Goal: Transaction & Acquisition: Book appointment/travel/reservation

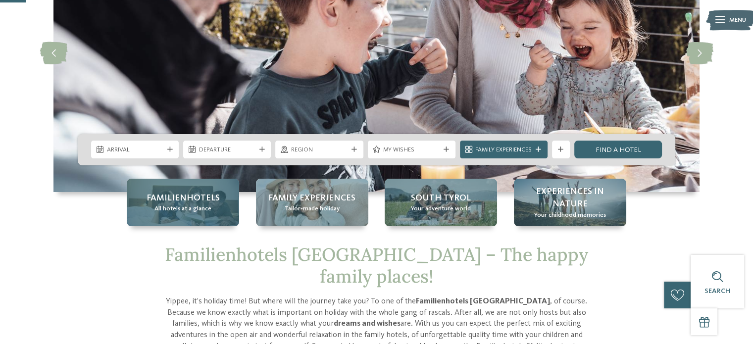
click at [188, 204] on span "Familienhotels" at bounding box center [183, 198] width 73 height 12
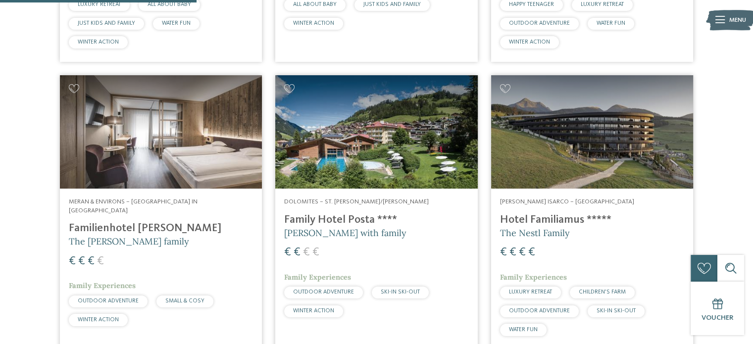
scroll to position [794, 0]
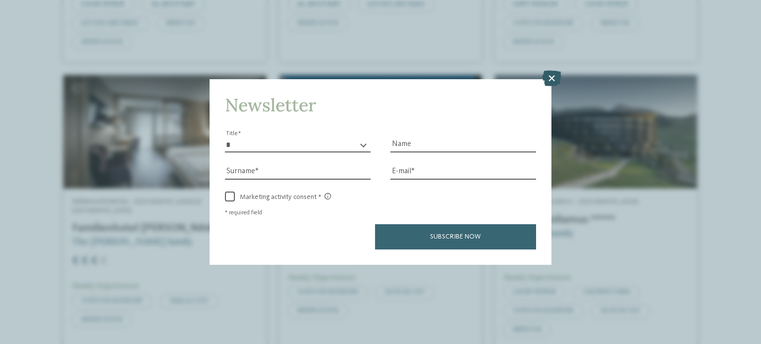
click at [554, 79] on icon at bounding box center [551, 78] width 19 height 16
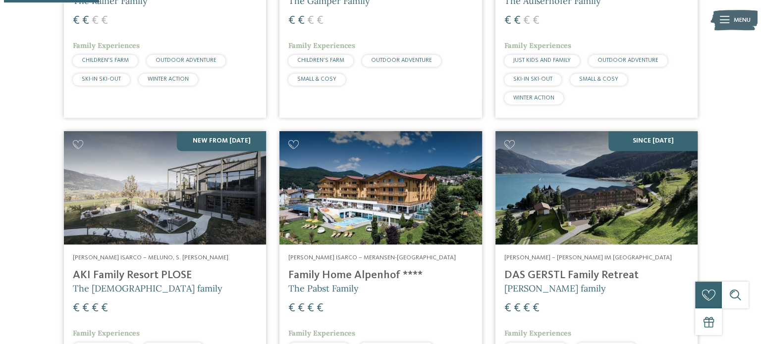
scroll to position [0, 0]
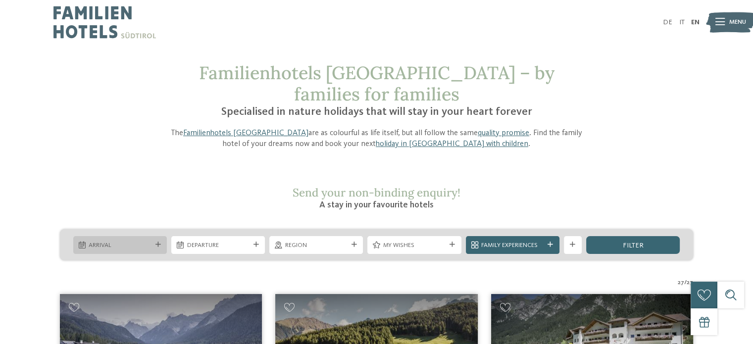
click at [135, 241] on span "Arrival" at bounding box center [120, 245] width 62 height 9
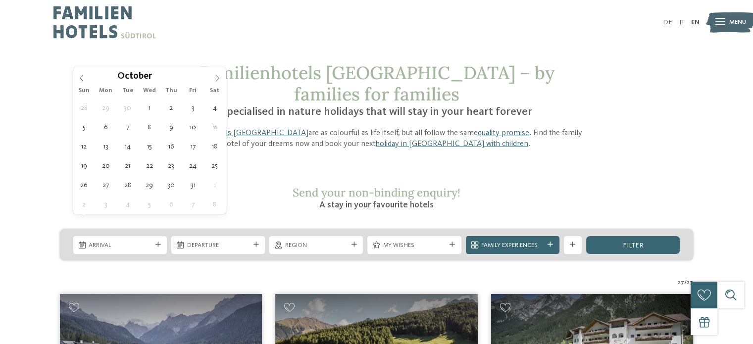
click at [216, 79] on icon at bounding box center [217, 78] width 7 height 7
type input "****"
click at [216, 79] on icon at bounding box center [217, 78] width 7 height 7
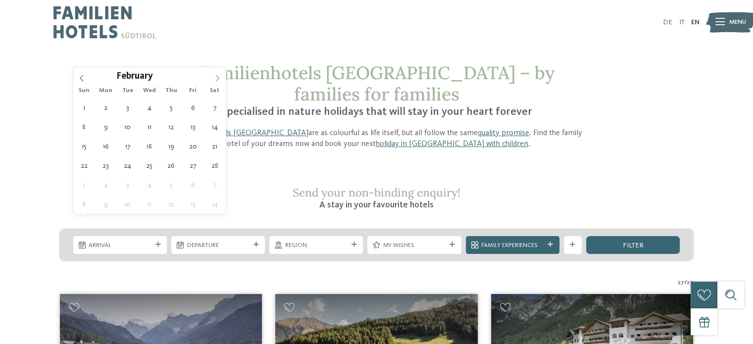
click at [216, 79] on icon at bounding box center [217, 78] width 7 height 7
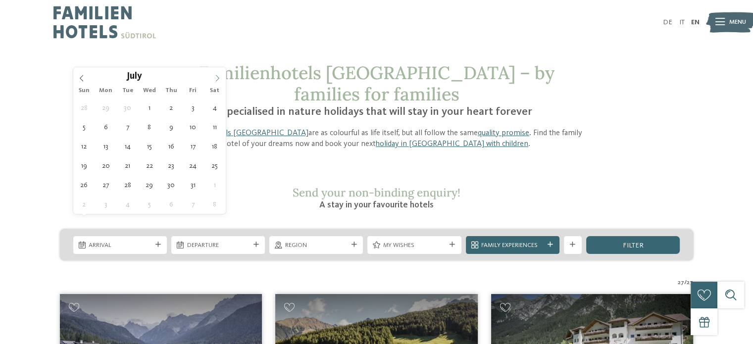
click at [216, 79] on icon at bounding box center [217, 78] width 7 height 7
type div "18.07.2026"
type input "****"
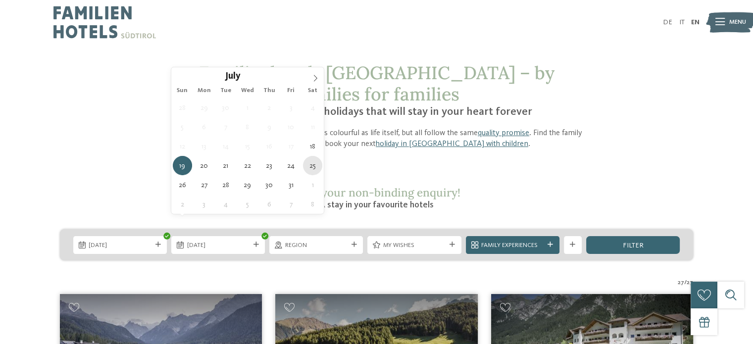
type div "25.07.2026"
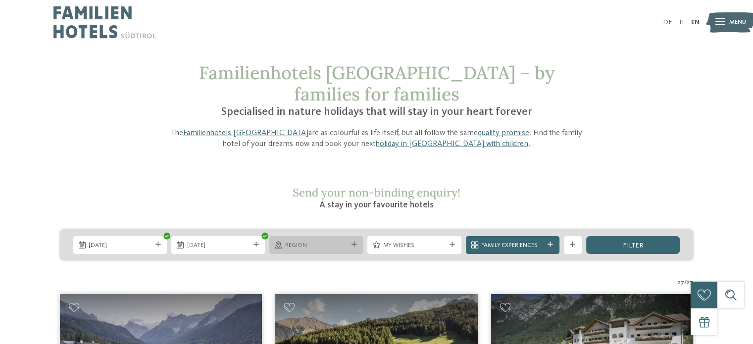
click at [327, 241] on span "Region" at bounding box center [316, 245] width 62 height 9
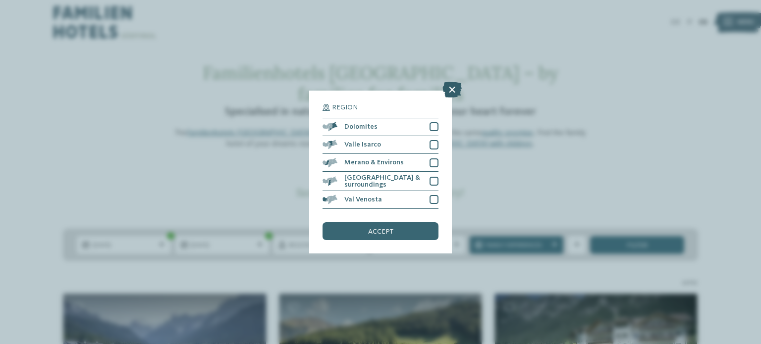
click at [453, 90] on icon at bounding box center [451, 90] width 19 height 16
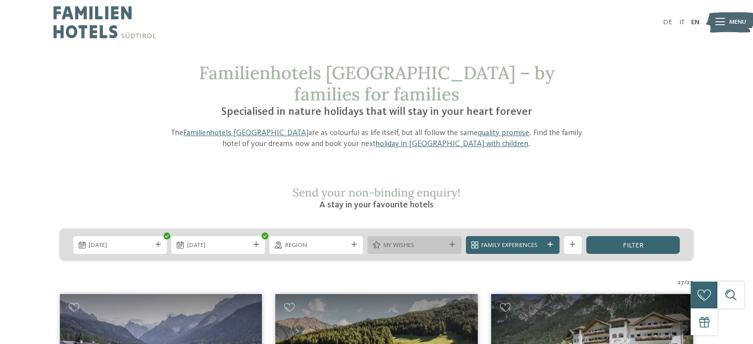
click at [432, 241] on span "My wishes" at bounding box center [414, 245] width 62 height 9
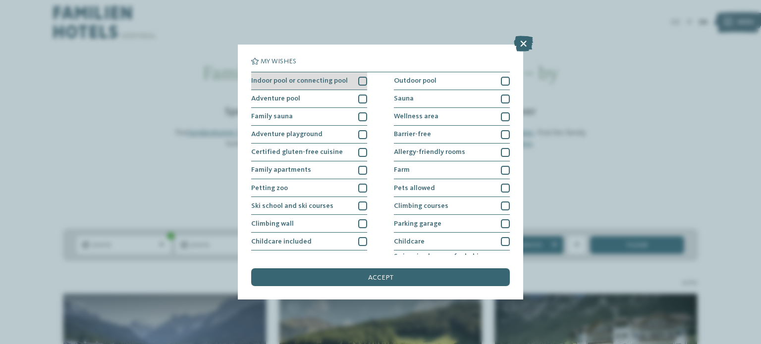
click at [359, 81] on div at bounding box center [362, 81] width 9 height 9
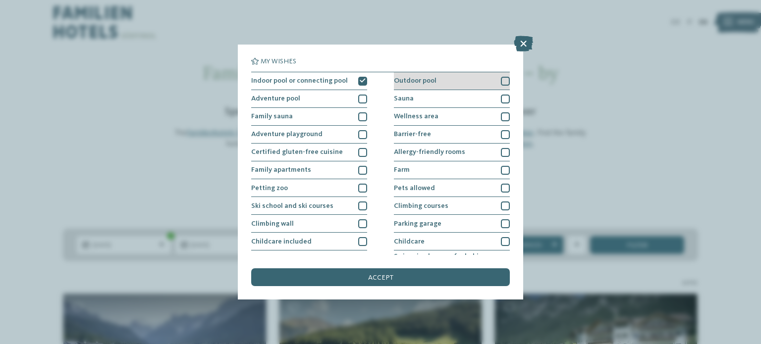
click at [501, 80] on div at bounding box center [505, 81] width 9 height 9
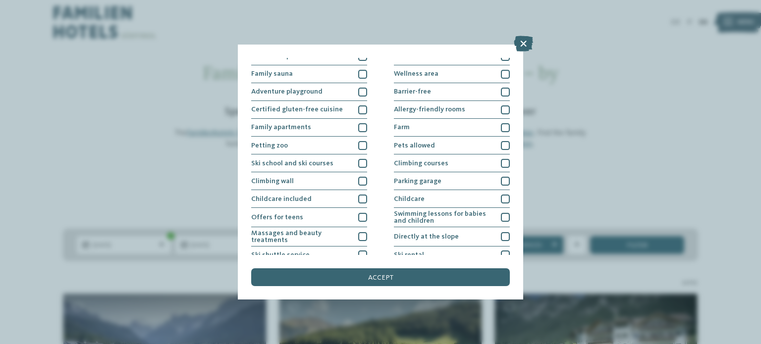
scroll to position [43, 0]
click at [503, 199] on div at bounding box center [505, 198] width 9 height 9
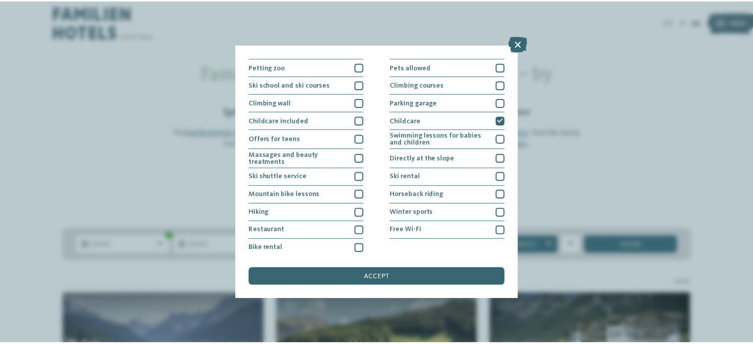
scroll to position [123, 0]
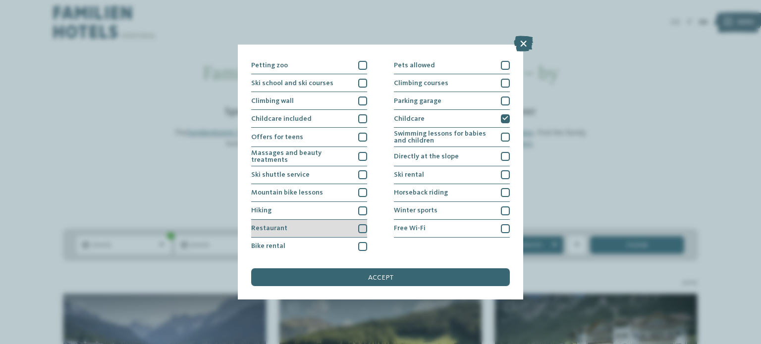
click at [361, 225] on div at bounding box center [362, 228] width 9 height 9
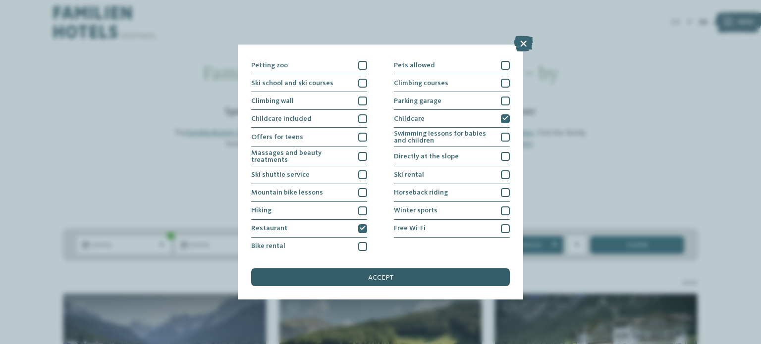
click at [425, 275] on div "accept" at bounding box center [380, 277] width 258 height 18
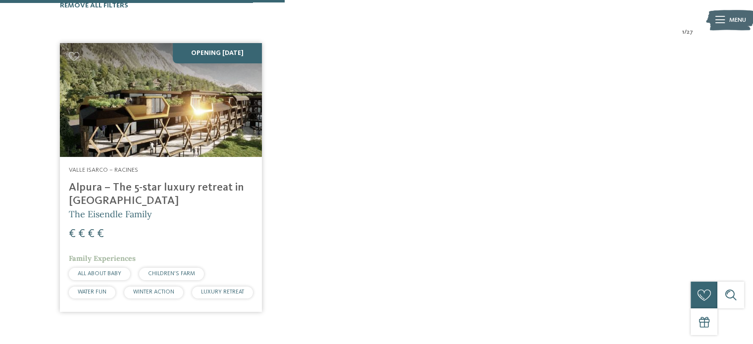
scroll to position [306, 0]
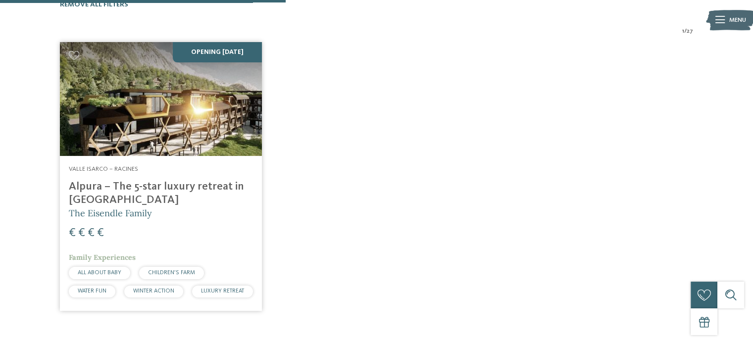
click at [163, 93] on img at bounding box center [161, 99] width 202 height 114
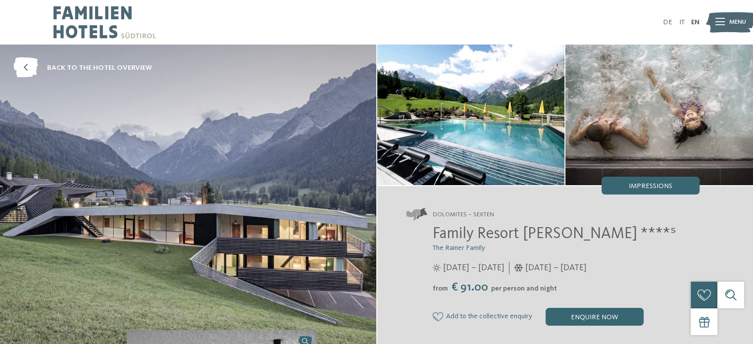
click at [188, 192] on img at bounding box center [188, 197] width 376 height 304
click at [627, 182] on div "Impressions" at bounding box center [651, 186] width 98 height 18
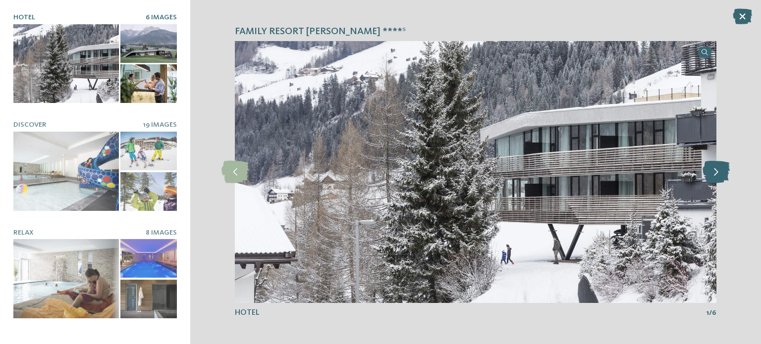
click at [715, 169] on icon at bounding box center [715, 172] width 27 height 22
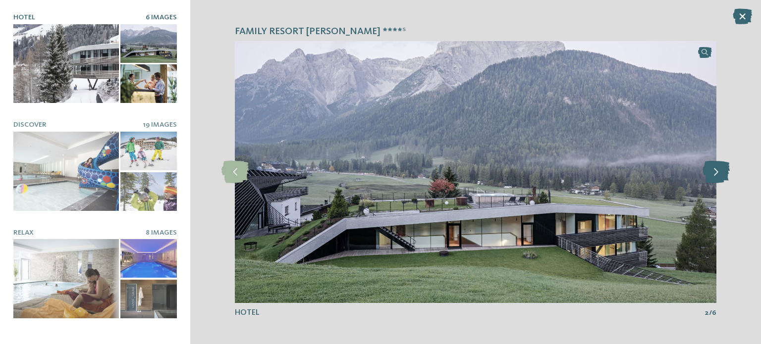
click at [715, 169] on icon at bounding box center [715, 172] width 27 height 22
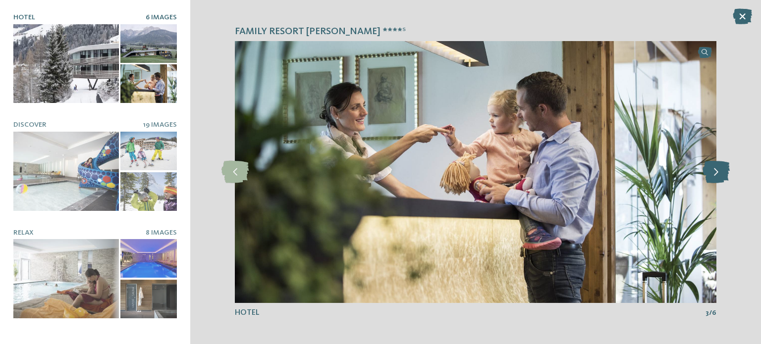
click at [715, 169] on icon at bounding box center [715, 172] width 27 height 22
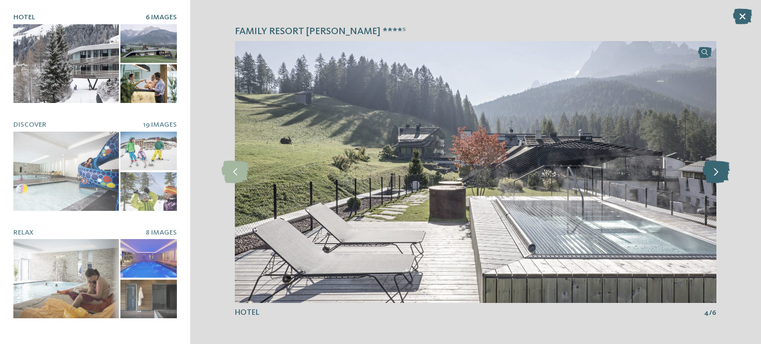
click at [715, 169] on icon at bounding box center [715, 172] width 27 height 22
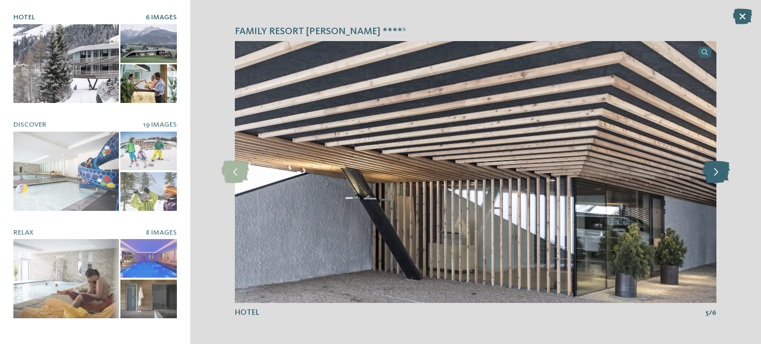
click at [715, 169] on icon at bounding box center [715, 172] width 27 height 22
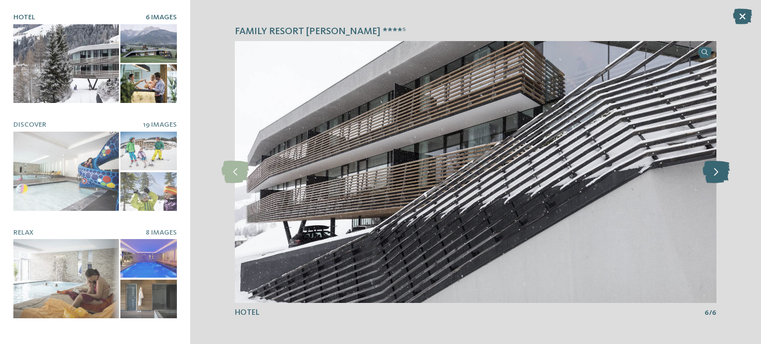
click at [715, 169] on icon at bounding box center [715, 172] width 27 height 22
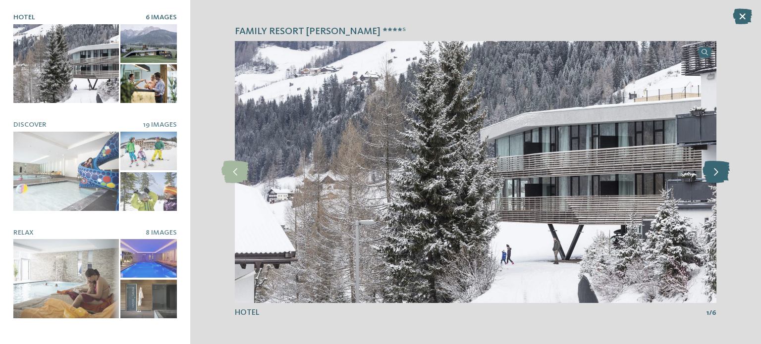
click at [715, 169] on icon at bounding box center [715, 172] width 27 height 22
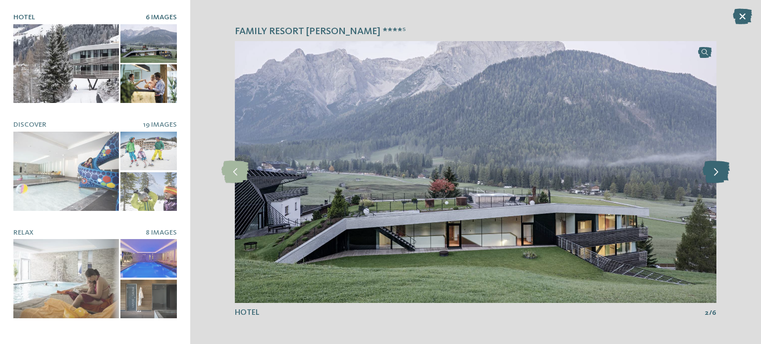
click at [715, 169] on icon at bounding box center [715, 172] width 27 height 22
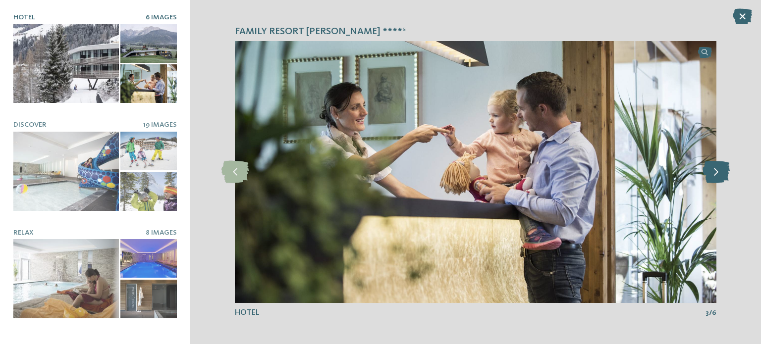
click at [715, 169] on icon at bounding box center [715, 172] width 27 height 22
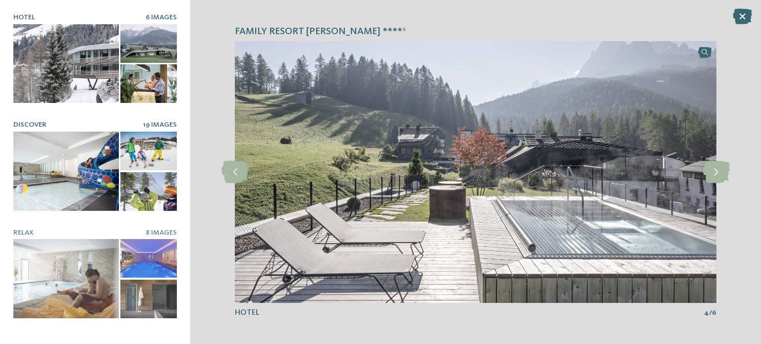
click at [44, 158] on div at bounding box center [65, 171] width 105 height 79
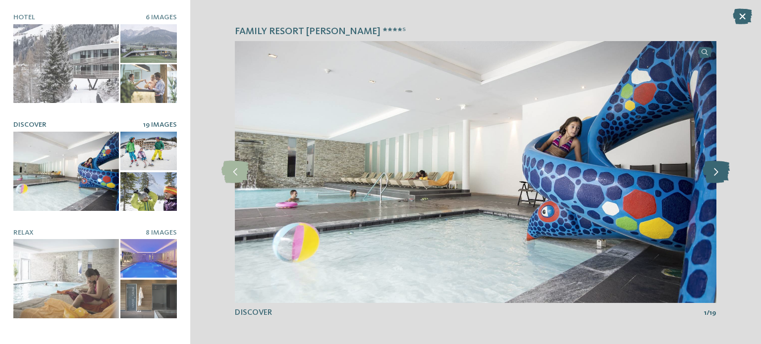
click at [715, 175] on icon at bounding box center [715, 172] width 27 height 22
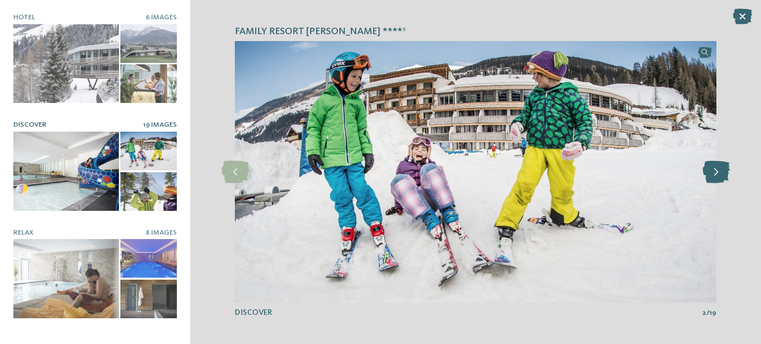
click at [715, 175] on icon at bounding box center [715, 172] width 27 height 22
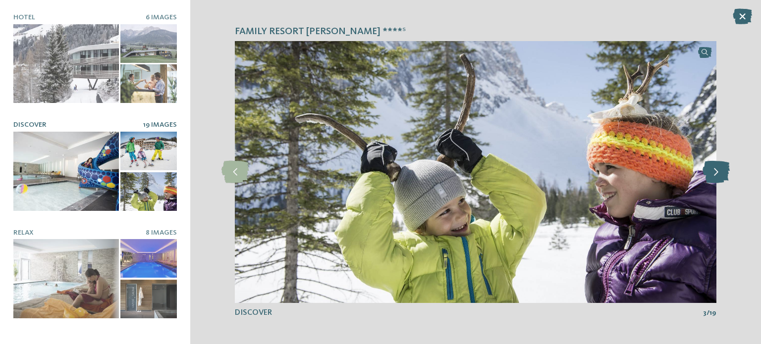
click at [715, 175] on icon at bounding box center [715, 172] width 27 height 22
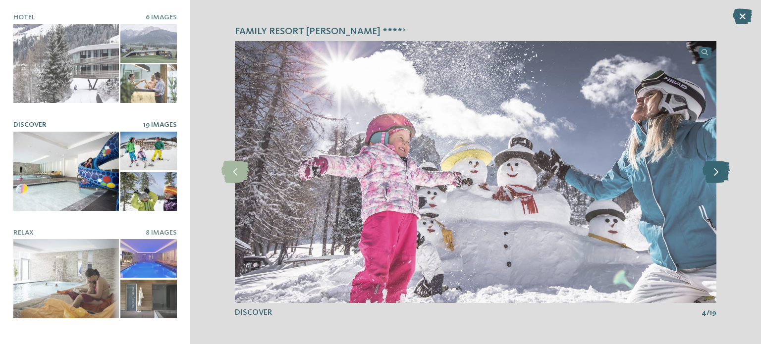
click at [715, 175] on icon at bounding box center [715, 172] width 27 height 22
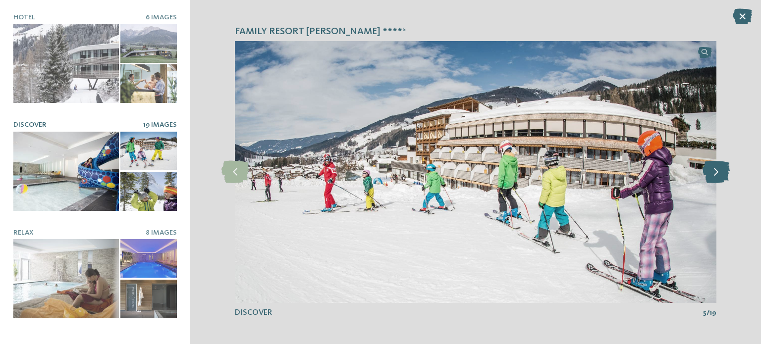
click at [715, 175] on icon at bounding box center [715, 172] width 27 height 22
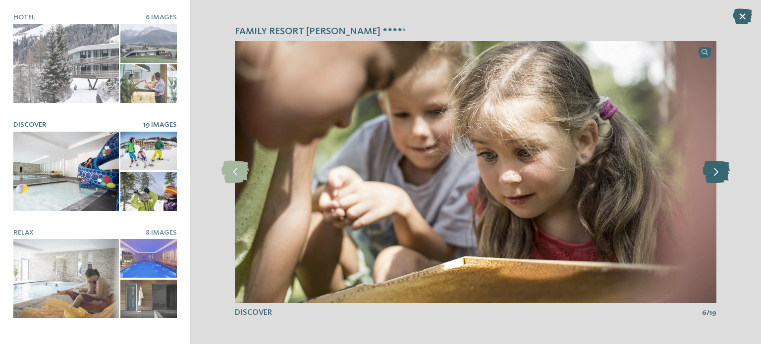
click at [715, 175] on icon at bounding box center [715, 172] width 27 height 22
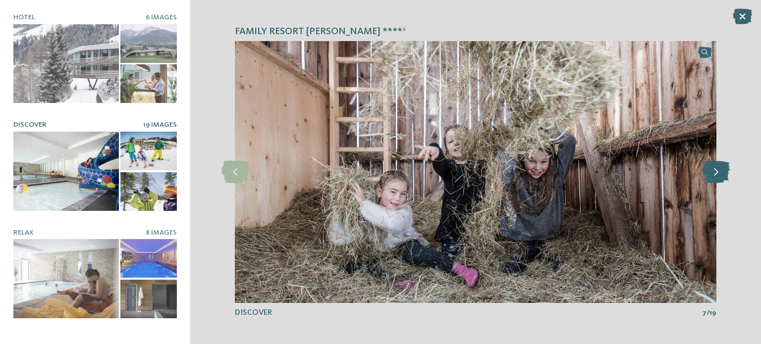
click at [715, 175] on icon at bounding box center [715, 172] width 27 height 22
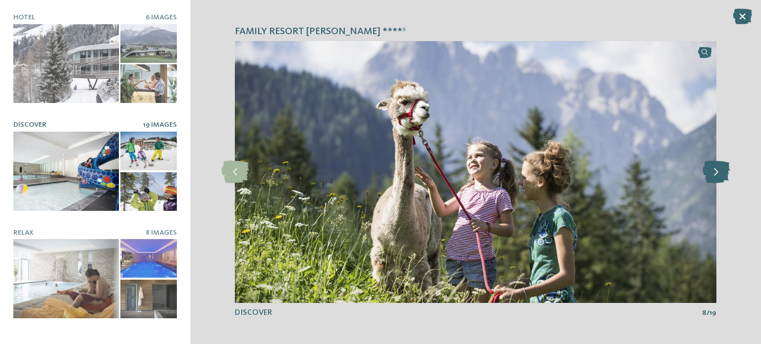
click at [715, 175] on icon at bounding box center [715, 172] width 27 height 22
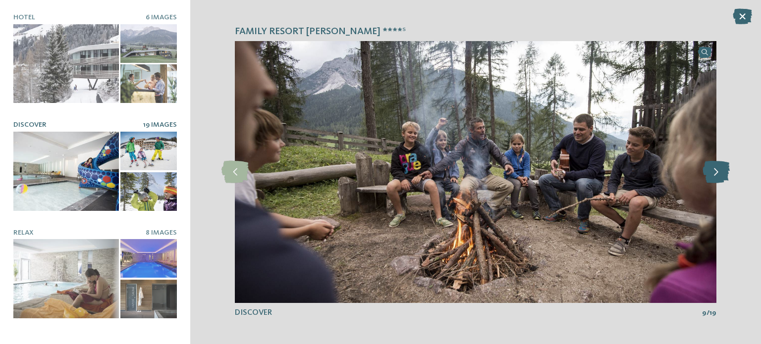
click at [715, 175] on icon at bounding box center [715, 172] width 27 height 22
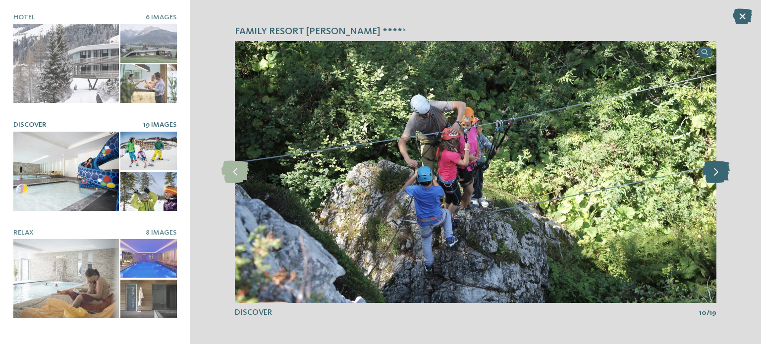
click at [715, 175] on icon at bounding box center [715, 172] width 27 height 22
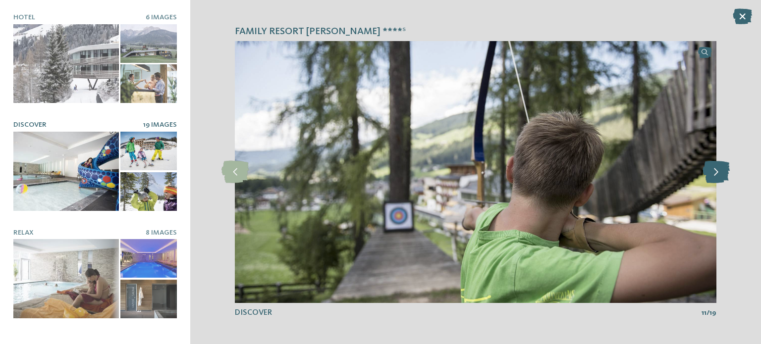
click at [715, 175] on icon at bounding box center [715, 172] width 27 height 22
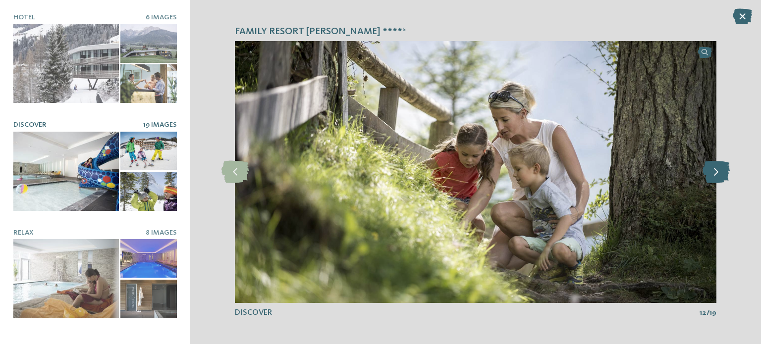
click at [715, 175] on icon at bounding box center [715, 172] width 27 height 22
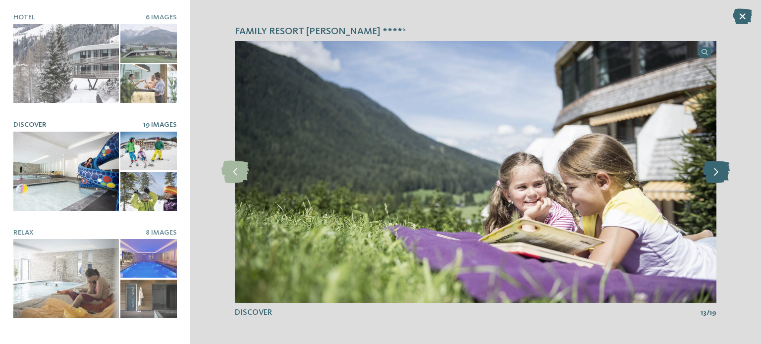
click at [715, 175] on icon at bounding box center [715, 172] width 27 height 22
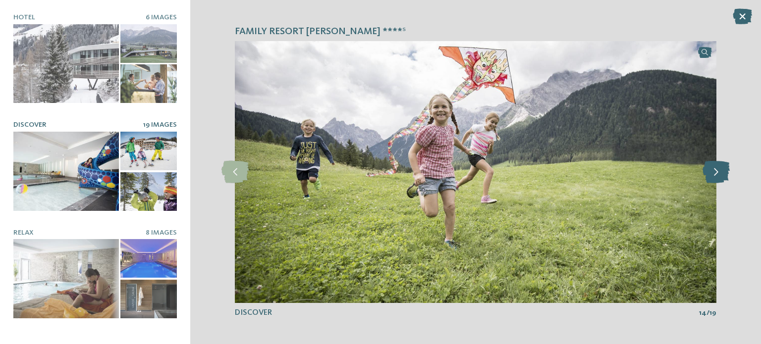
click at [715, 175] on icon at bounding box center [715, 172] width 27 height 22
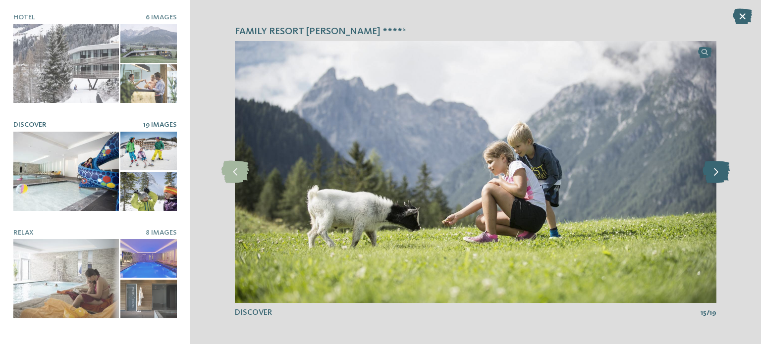
click at [715, 175] on icon at bounding box center [715, 172] width 27 height 22
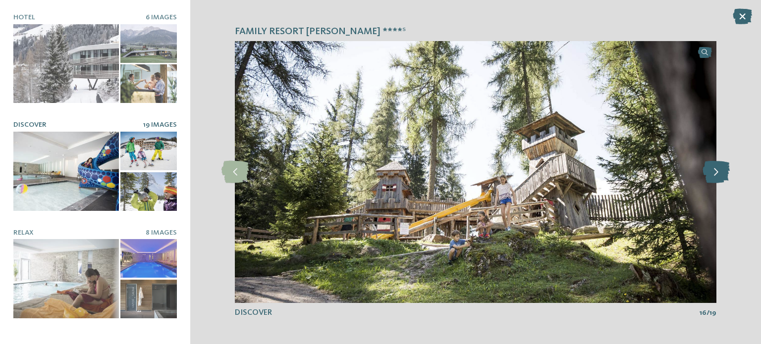
click at [715, 175] on icon at bounding box center [715, 172] width 27 height 22
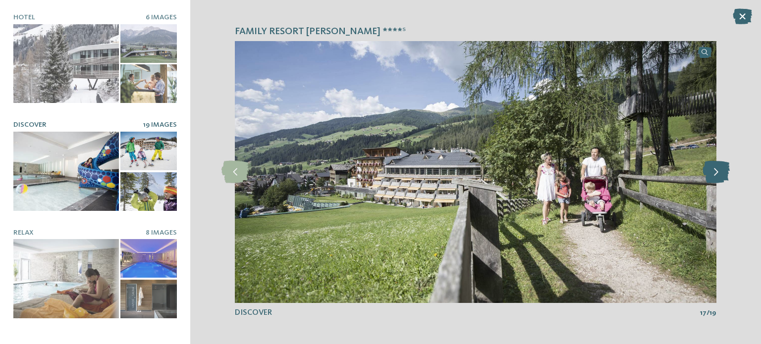
click at [715, 175] on icon at bounding box center [715, 172] width 27 height 22
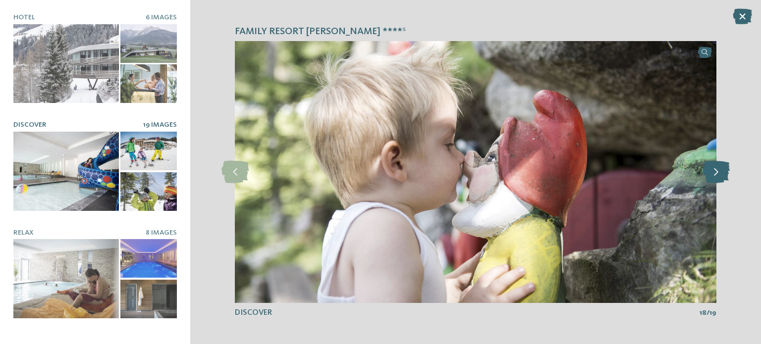
click at [715, 175] on icon at bounding box center [715, 172] width 27 height 22
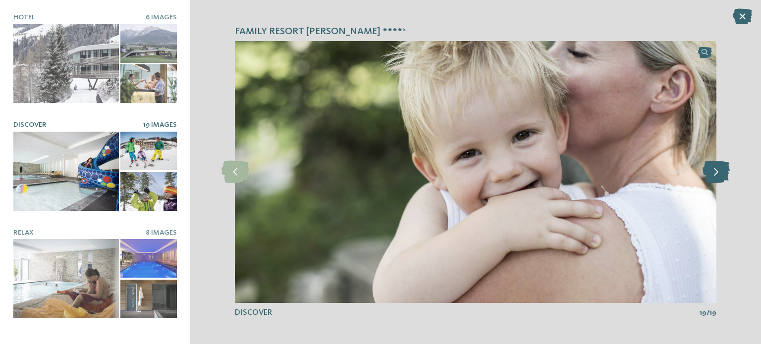
click at [715, 175] on icon at bounding box center [715, 172] width 27 height 22
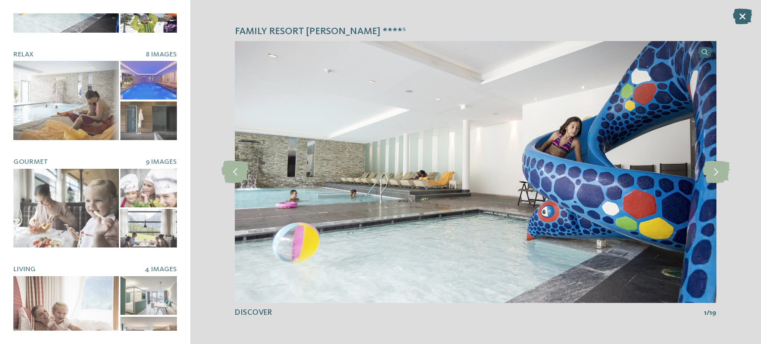
scroll to position [190, 0]
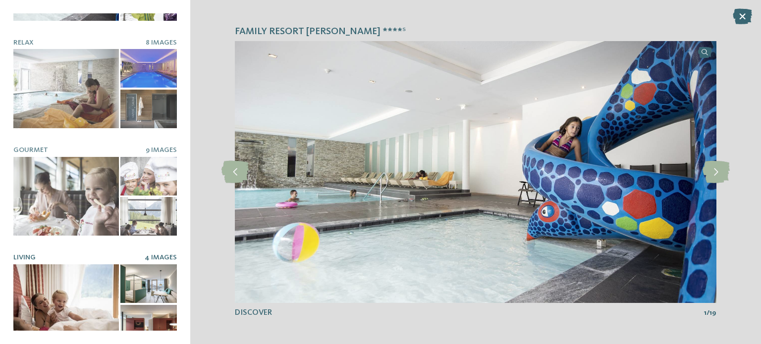
click at [71, 278] on div at bounding box center [65, 303] width 105 height 79
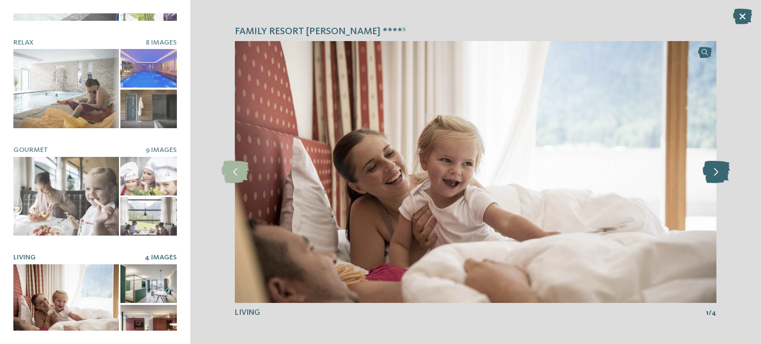
click at [719, 173] on icon at bounding box center [715, 172] width 27 height 22
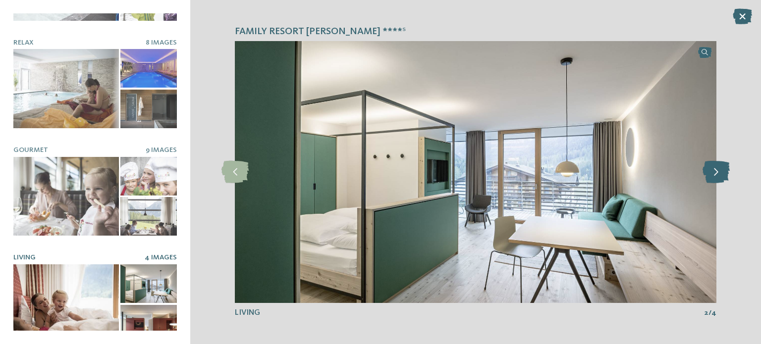
click at [719, 173] on icon at bounding box center [715, 172] width 27 height 22
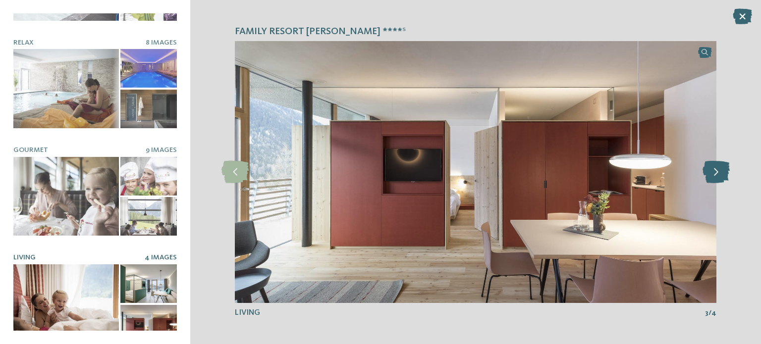
click at [719, 173] on icon at bounding box center [715, 172] width 27 height 22
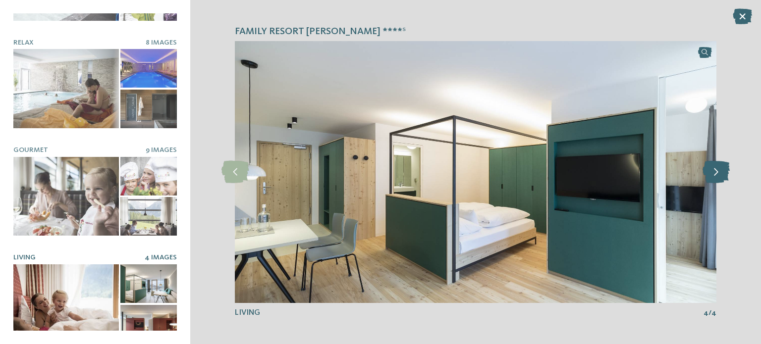
click at [719, 173] on icon at bounding box center [715, 172] width 27 height 22
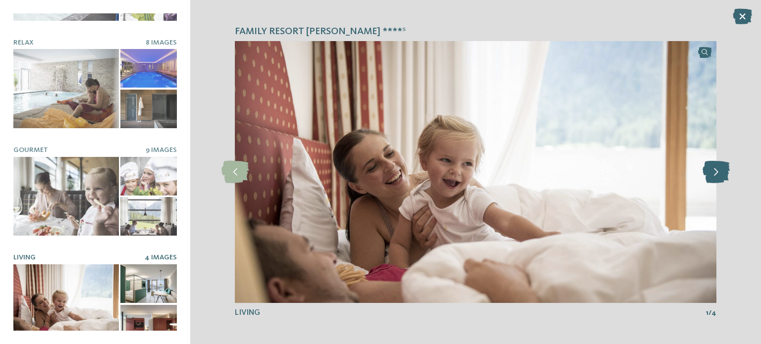
click at [719, 173] on icon at bounding box center [715, 172] width 27 height 22
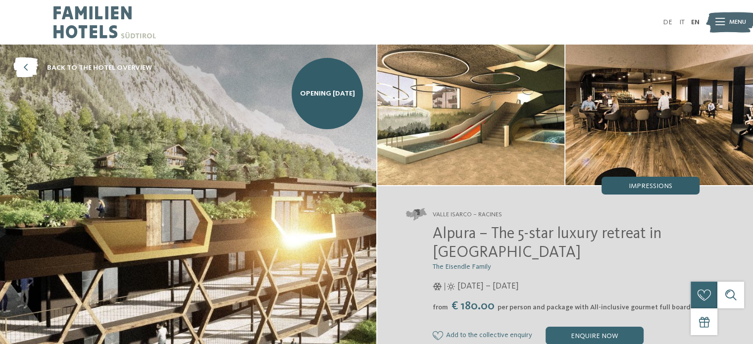
click at [650, 185] on span "Impressions" at bounding box center [651, 186] width 44 height 7
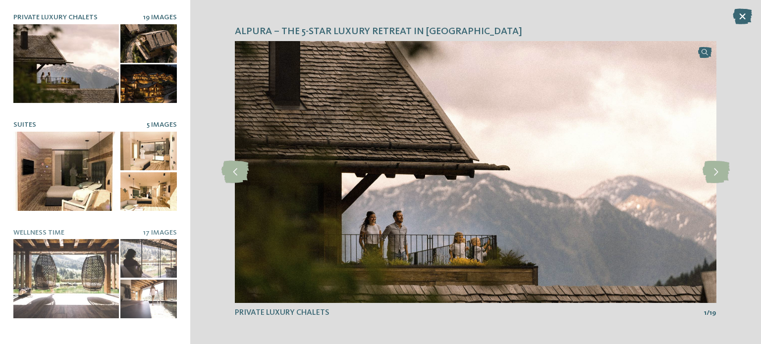
click at [149, 121] on span "5 Images" at bounding box center [162, 124] width 30 height 7
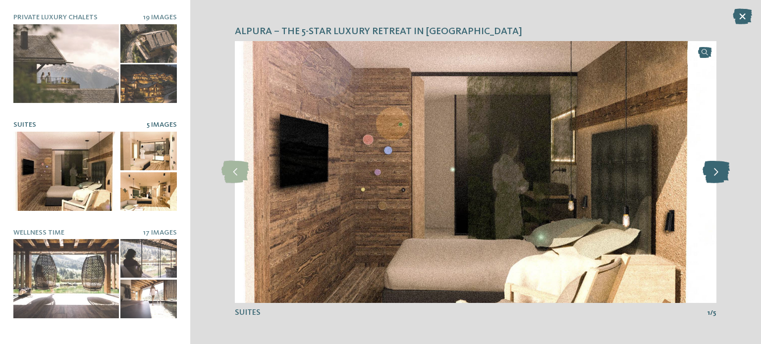
click at [716, 170] on icon at bounding box center [715, 172] width 27 height 22
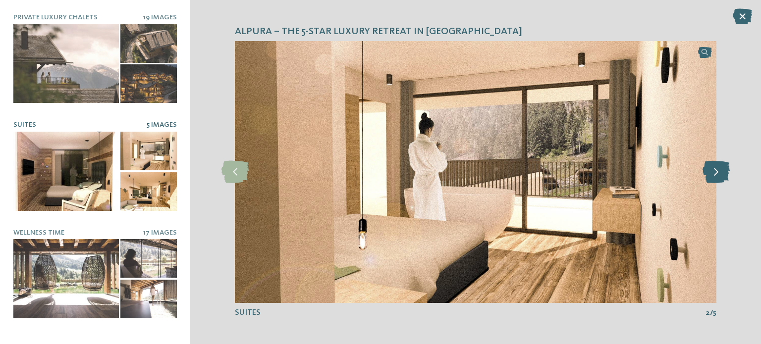
click at [716, 170] on icon at bounding box center [715, 172] width 27 height 22
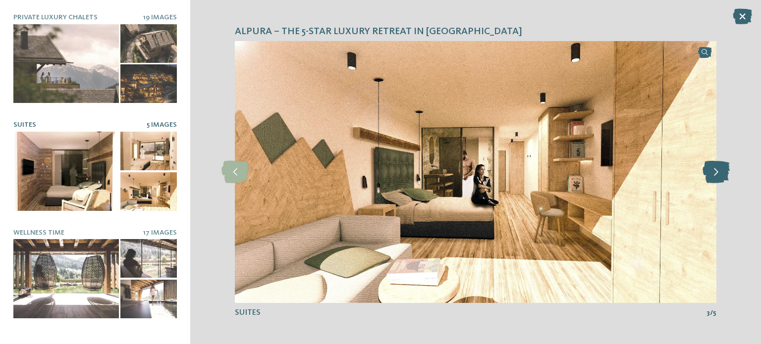
click at [716, 170] on icon at bounding box center [715, 172] width 27 height 22
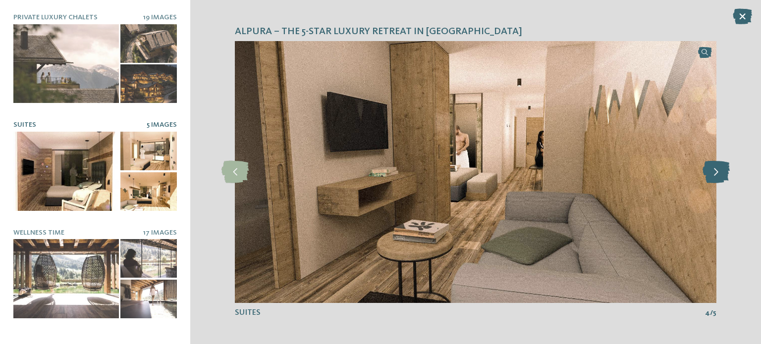
click at [716, 170] on icon at bounding box center [715, 172] width 27 height 22
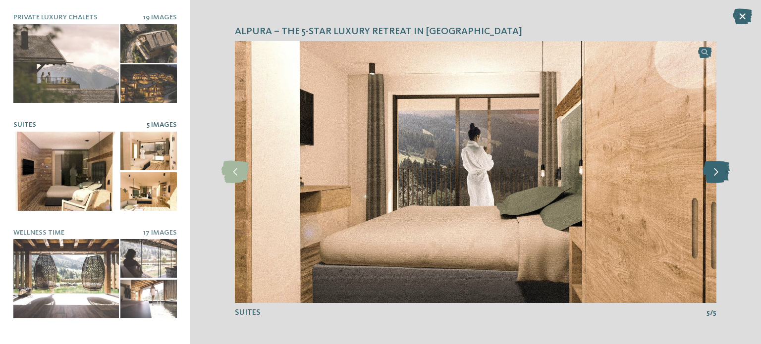
click at [716, 170] on icon at bounding box center [715, 172] width 27 height 22
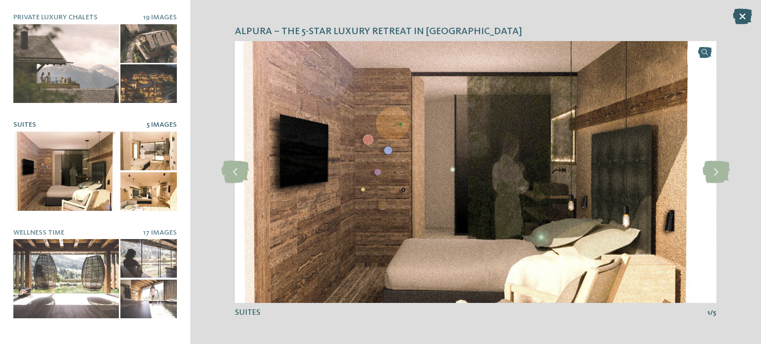
click at [733, 20] on icon at bounding box center [741, 16] width 19 height 16
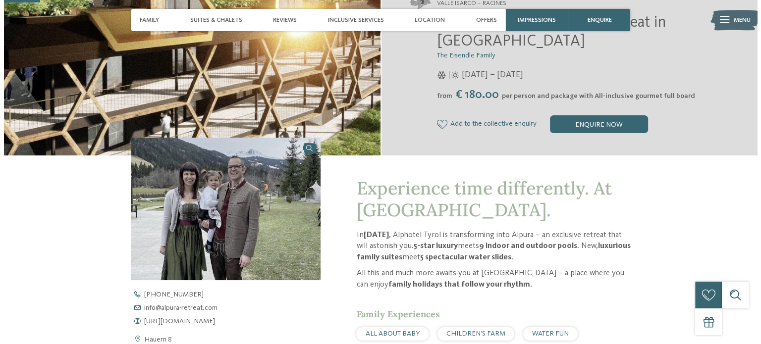
scroll to position [115, 0]
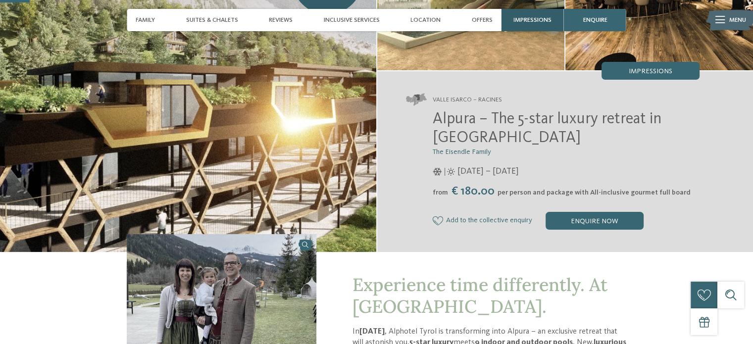
click at [541, 21] on span "Impressions" at bounding box center [533, 19] width 38 height 7
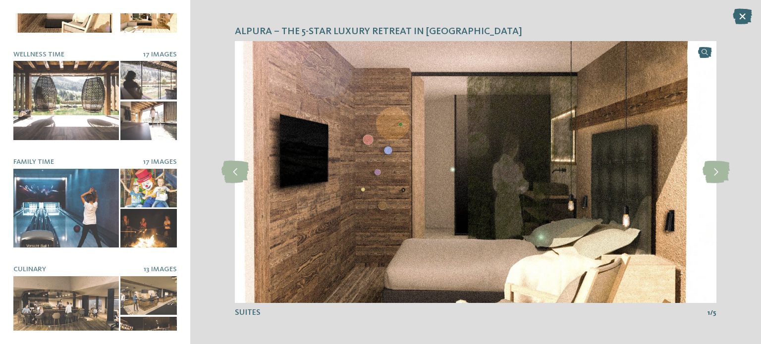
scroll to position [190, 0]
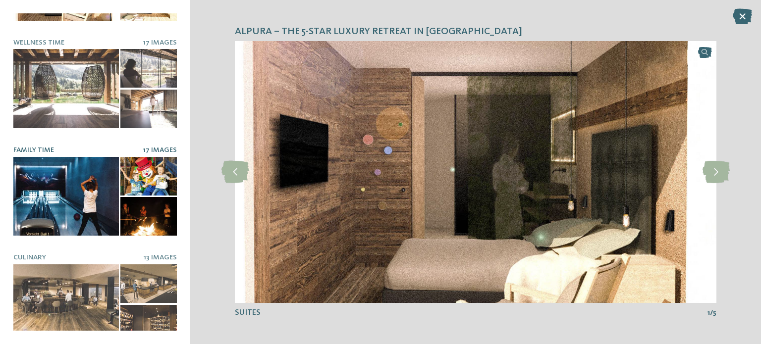
click at [71, 164] on div at bounding box center [65, 196] width 105 height 79
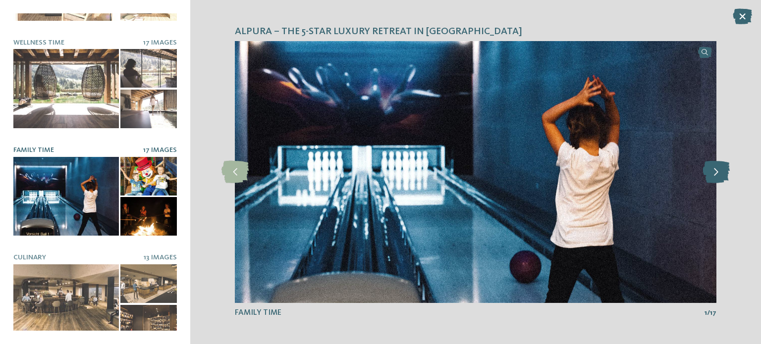
click at [714, 170] on icon at bounding box center [715, 172] width 27 height 22
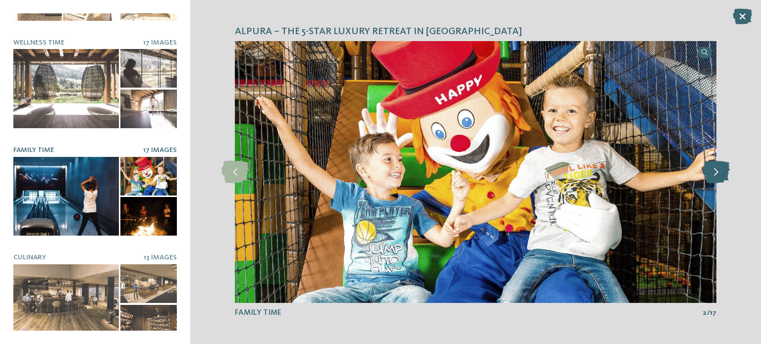
click at [714, 170] on icon at bounding box center [715, 172] width 27 height 22
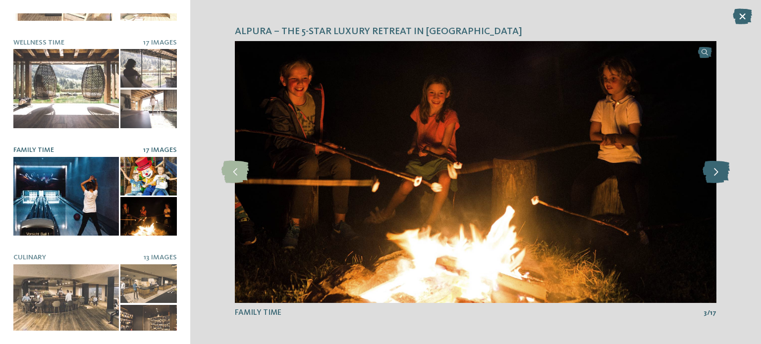
click at [714, 170] on icon at bounding box center [715, 172] width 27 height 22
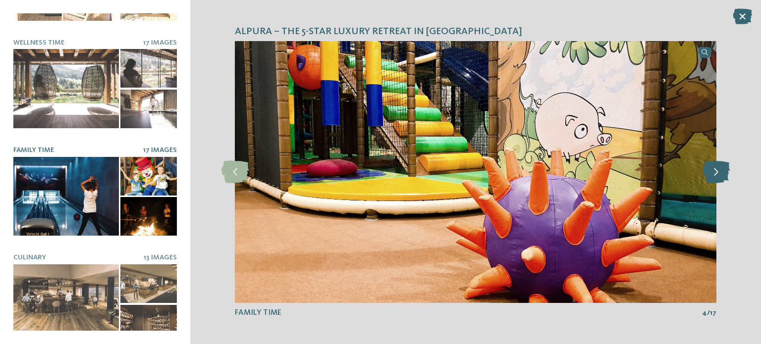
click at [714, 170] on icon at bounding box center [715, 172] width 27 height 22
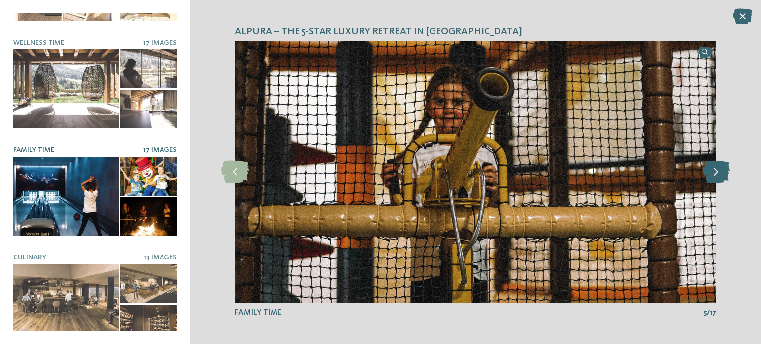
click at [721, 172] on icon at bounding box center [715, 172] width 27 height 22
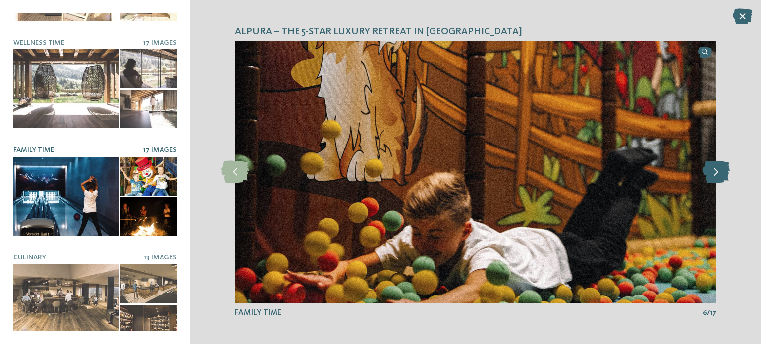
click at [721, 172] on icon at bounding box center [715, 172] width 27 height 22
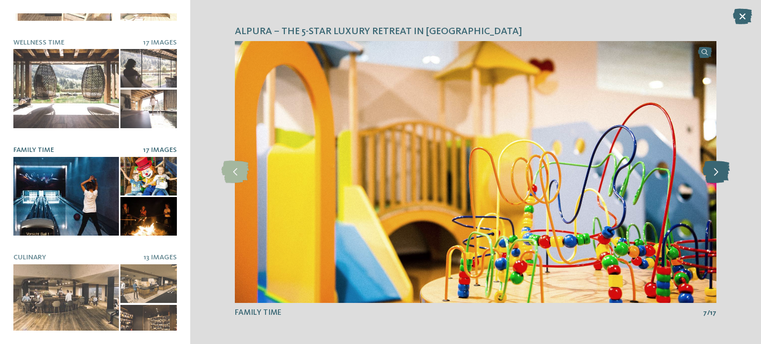
click at [721, 172] on icon at bounding box center [715, 172] width 27 height 22
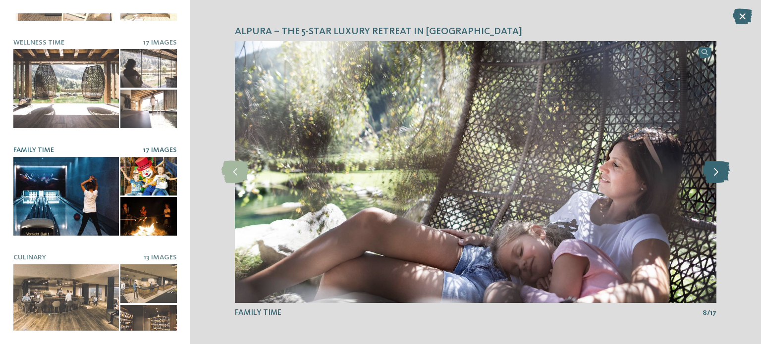
click at [721, 172] on icon at bounding box center [715, 172] width 27 height 22
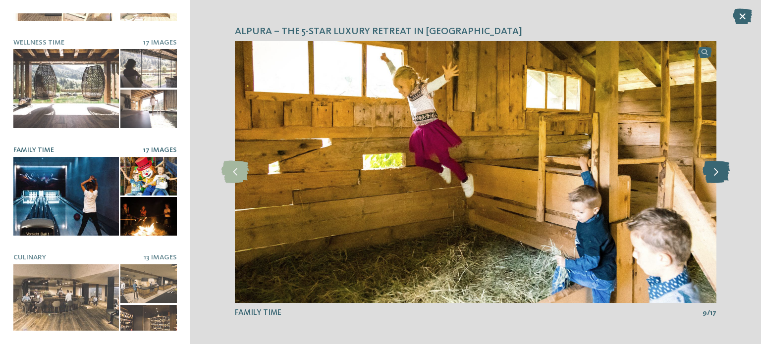
click at [721, 172] on icon at bounding box center [715, 172] width 27 height 22
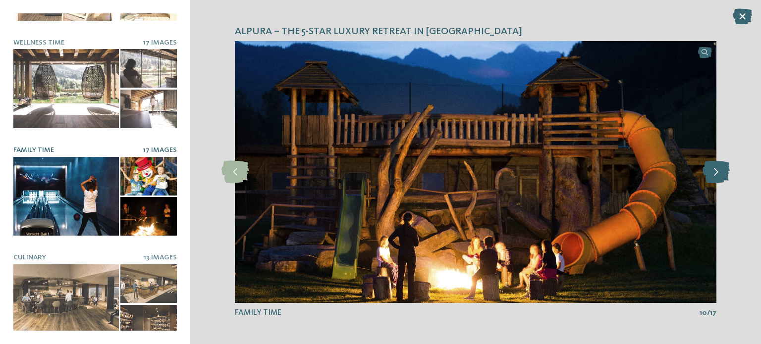
click at [721, 172] on icon at bounding box center [715, 172] width 27 height 22
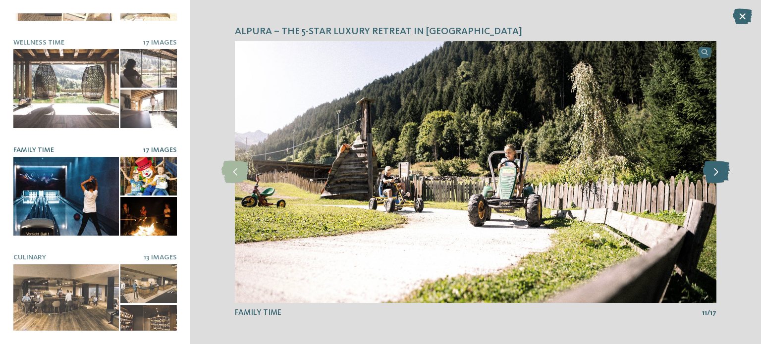
click at [721, 172] on icon at bounding box center [715, 172] width 27 height 22
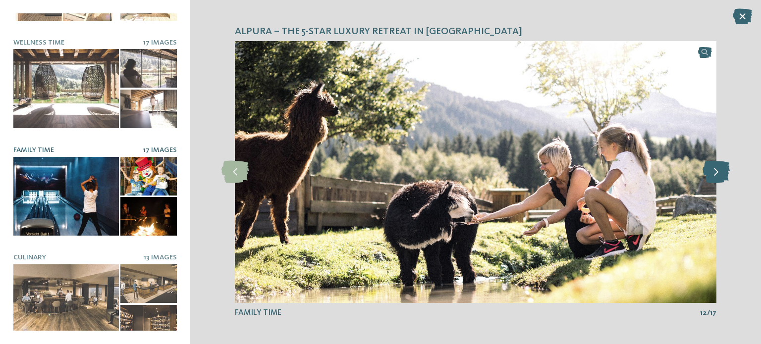
click at [721, 172] on icon at bounding box center [715, 172] width 27 height 22
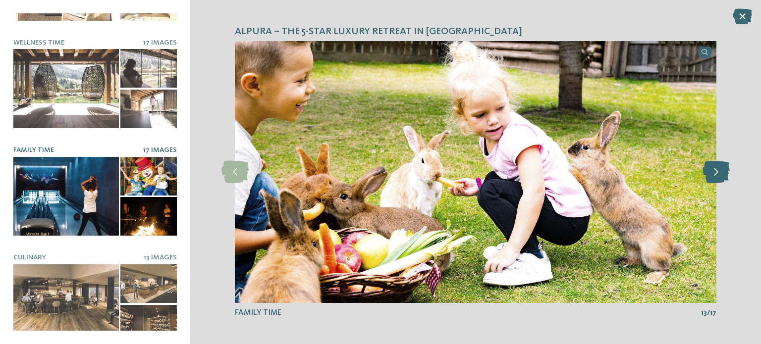
click at [721, 172] on icon at bounding box center [715, 172] width 27 height 22
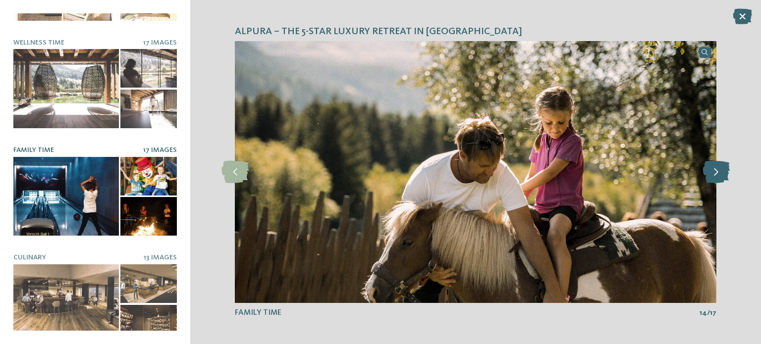
click at [721, 172] on icon at bounding box center [715, 172] width 27 height 22
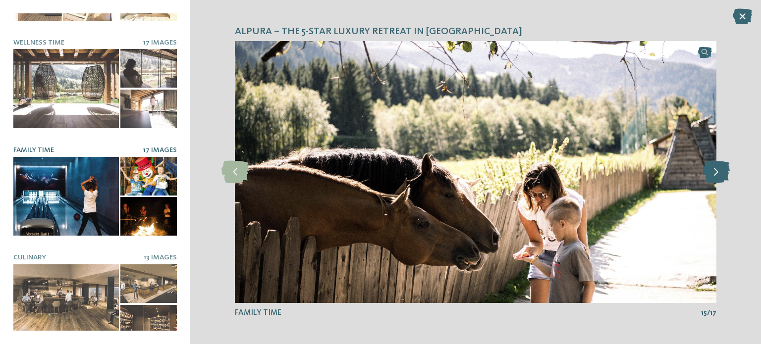
click at [721, 172] on icon at bounding box center [715, 172] width 27 height 22
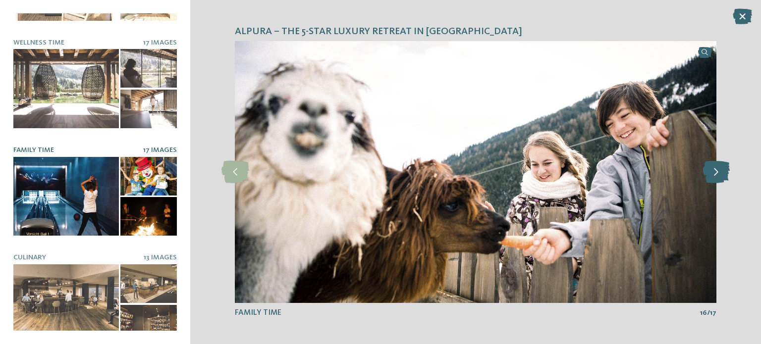
click at [721, 172] on icon at bounding box center [715, 172] width 27 height 22
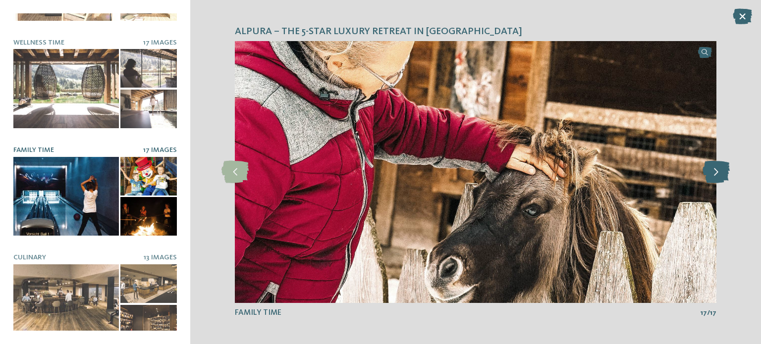
click at [721, 172] on icon at bounding box center [715, 172] width 27 height 22
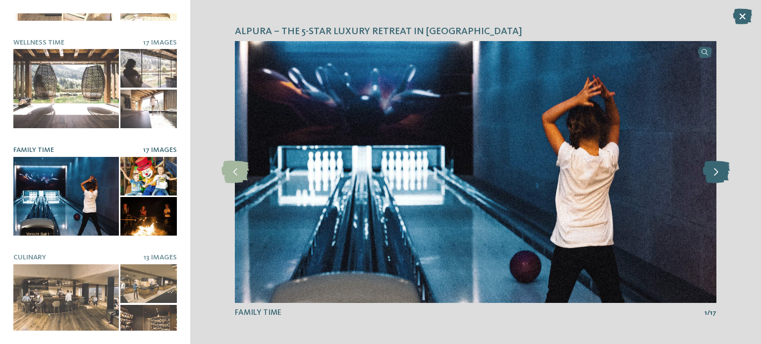
click at [721, 172] on icon at bounding box center [715, 172] width 27 height 22
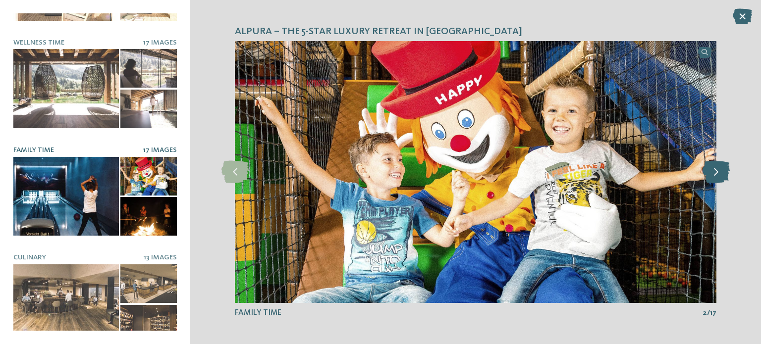
click at [721, 172] on icon at bounding box center [715, 172] width 27 height 22
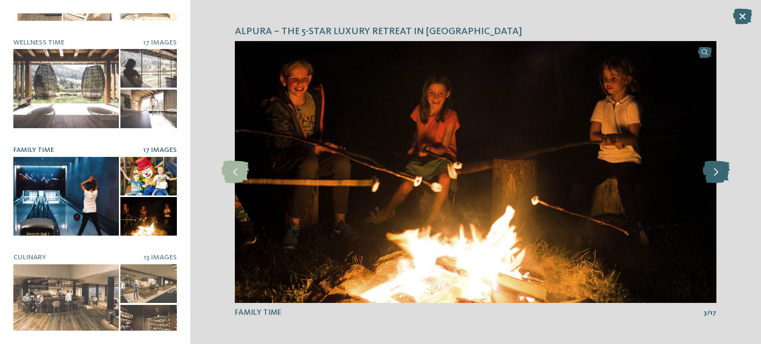
click at [721, 172] on icon at bounding box center [715, 172] width 27 height 22
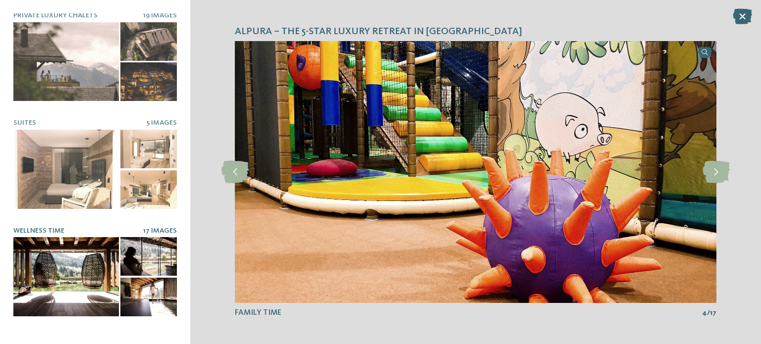
scroll to position [0, 0]
